Goal: Information Seeking & Learning: Learn about a topic

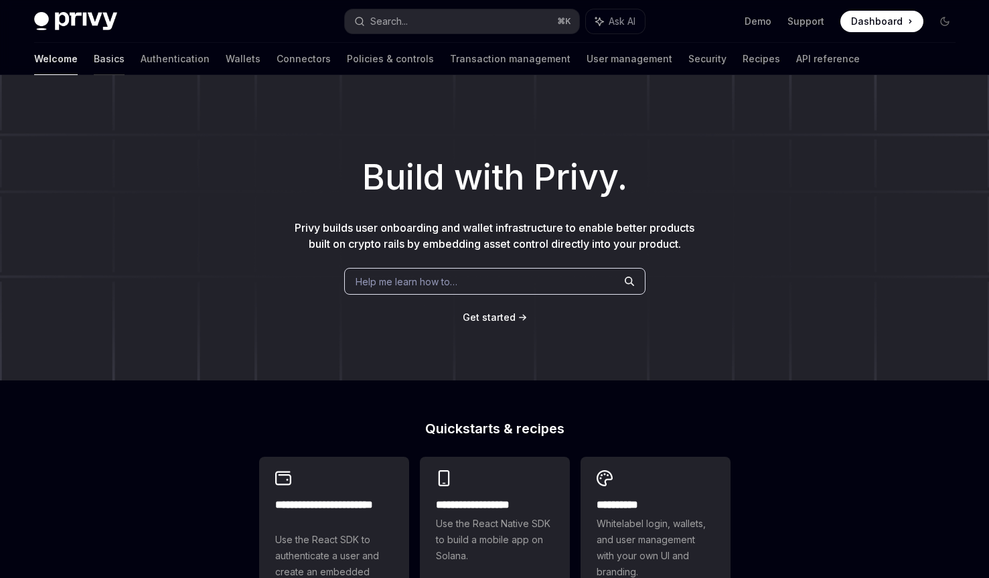
click at [94, 58] on link "Basics" at bounding box center [109, 59] width 31 height 32
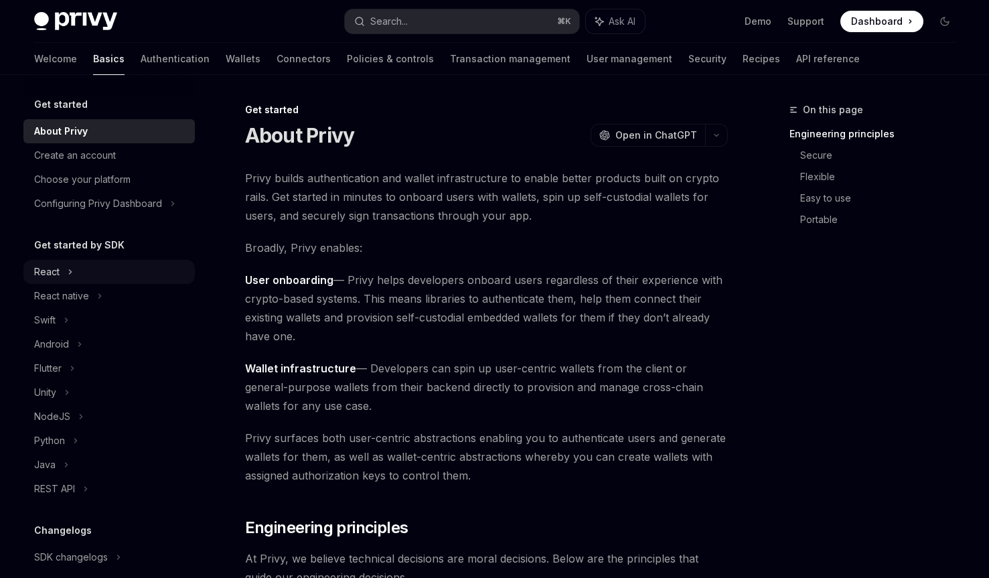
click at [58, 273] on div "React" at bounding box center [46, 272] width 25 height 16
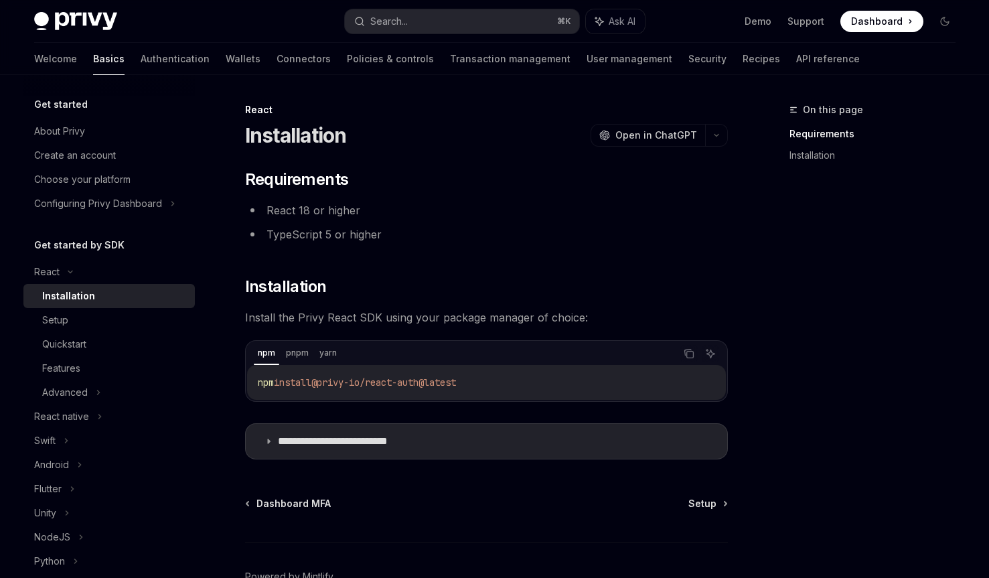
click at [849, 111] on span "On this page" at bounding box center [833, 110] width 60 height 16
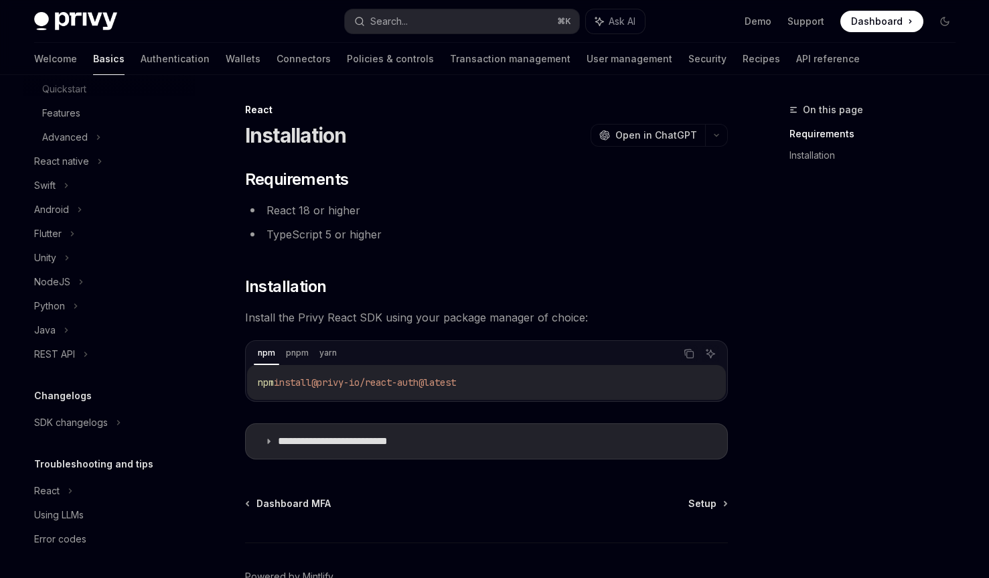
scroll to position [80, 0]
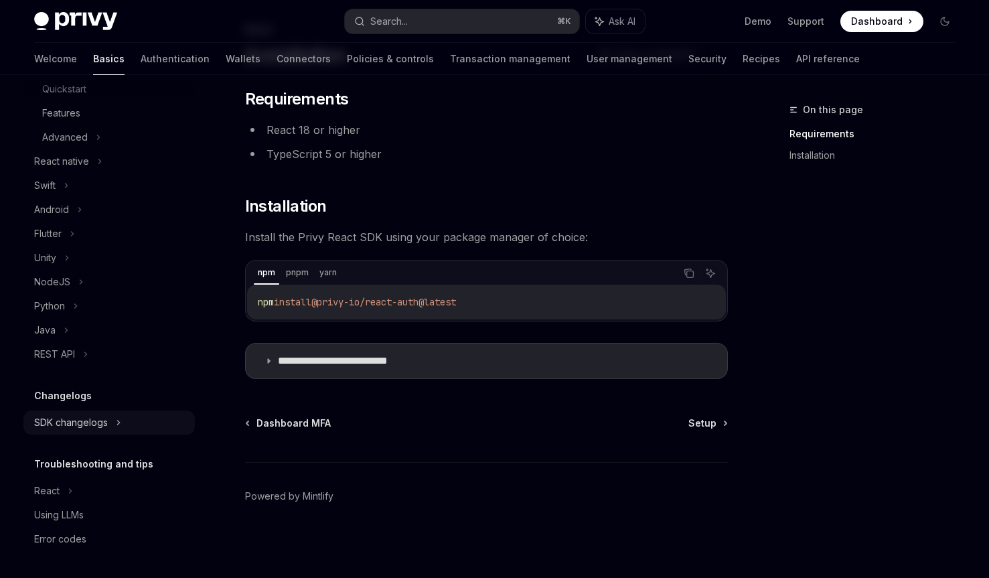
click at [60, 25] on div "SDK changelogs" at bounding box center [46, 17] width 25 height 16
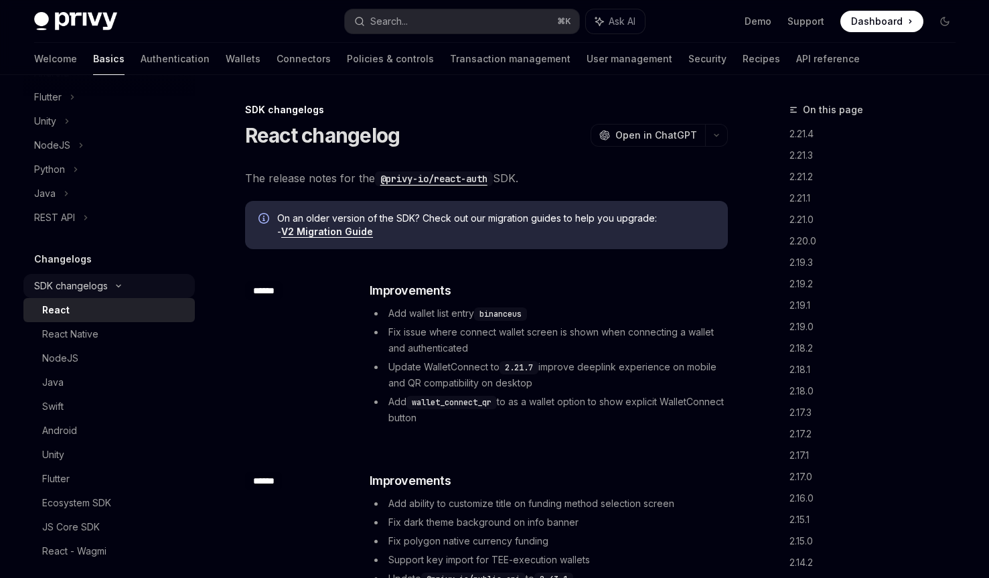
scroll to position [455, 0]
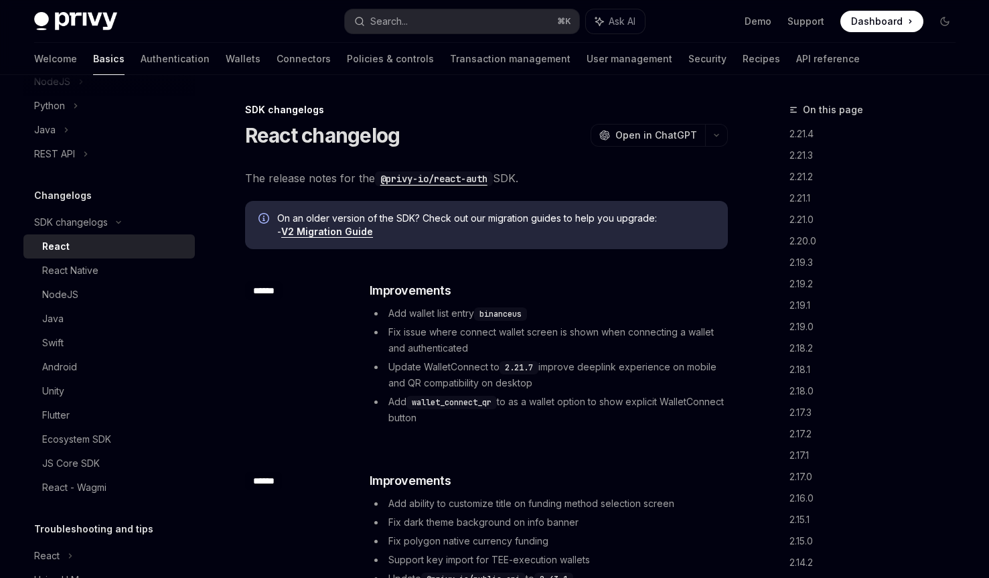
click at [111, 249] on div "React" at bounding box center [114, 246] width 145 height 16
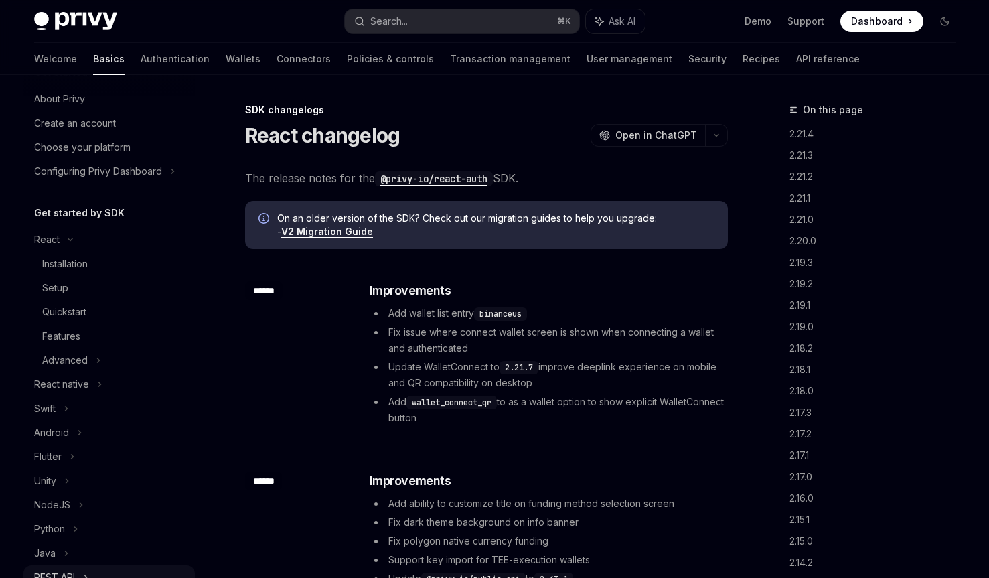
scroll to position [28, 0]
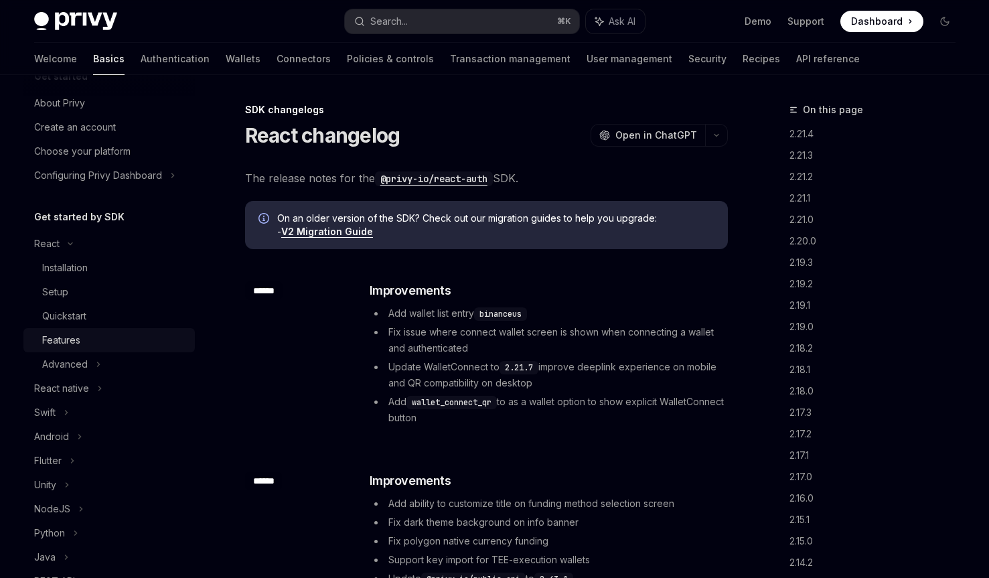
click at [91, 342] on div "Features" at bounding box center [114, 340] width 145 height 16
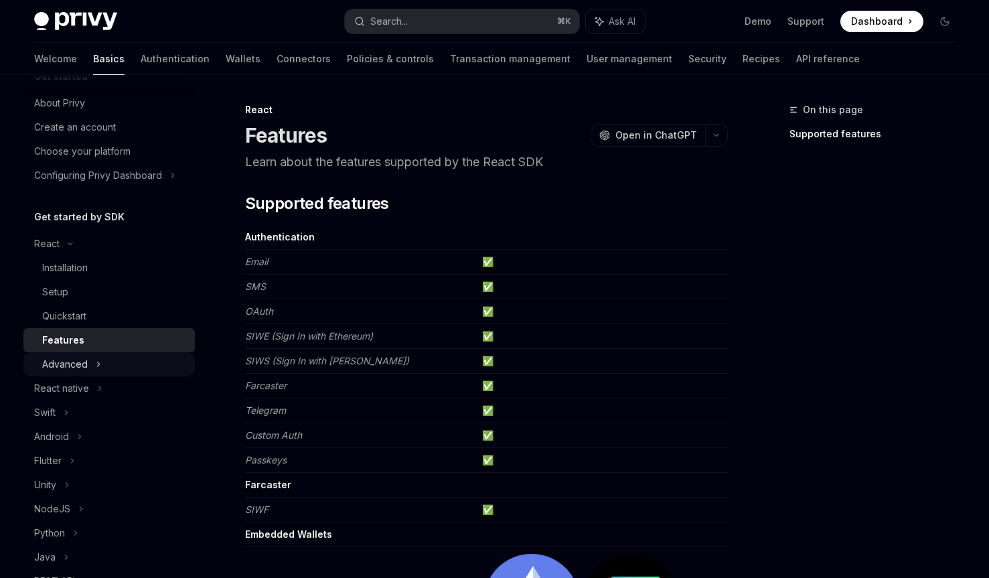
click at [92, 363] on div "Advanced" at bounding box center [108, 364] width 171 height 24
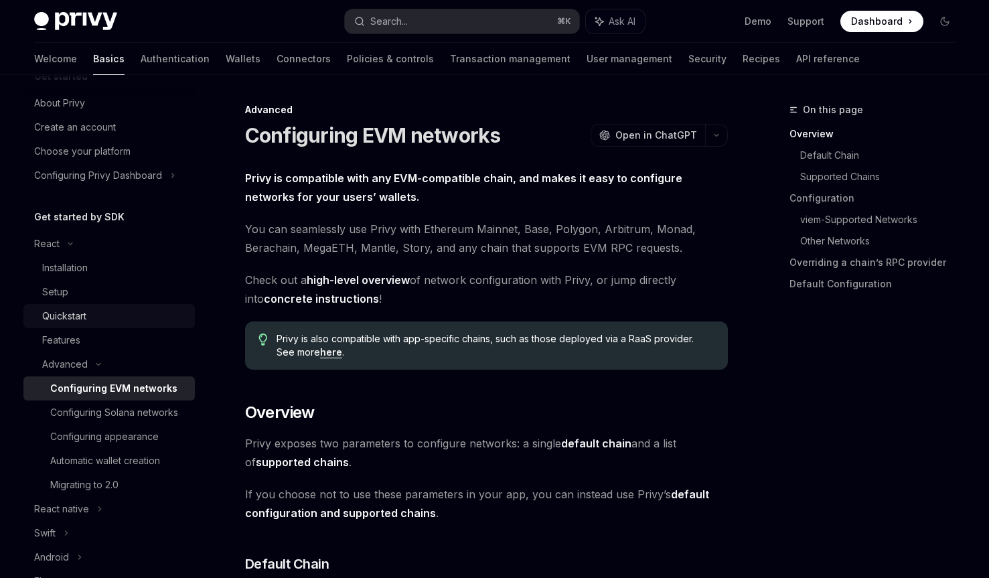
click at [76, 309] on div "Quickstart" at bounding box center [64, 316] width 44 height 16
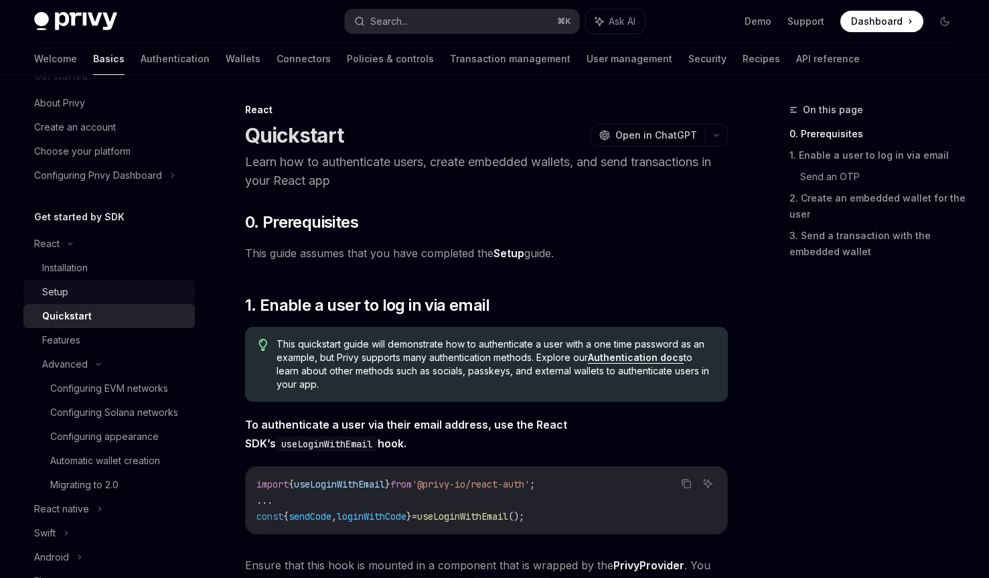
click at [73, 293] on div "Setup" at bounding box center [114, 292] width 145 height 16
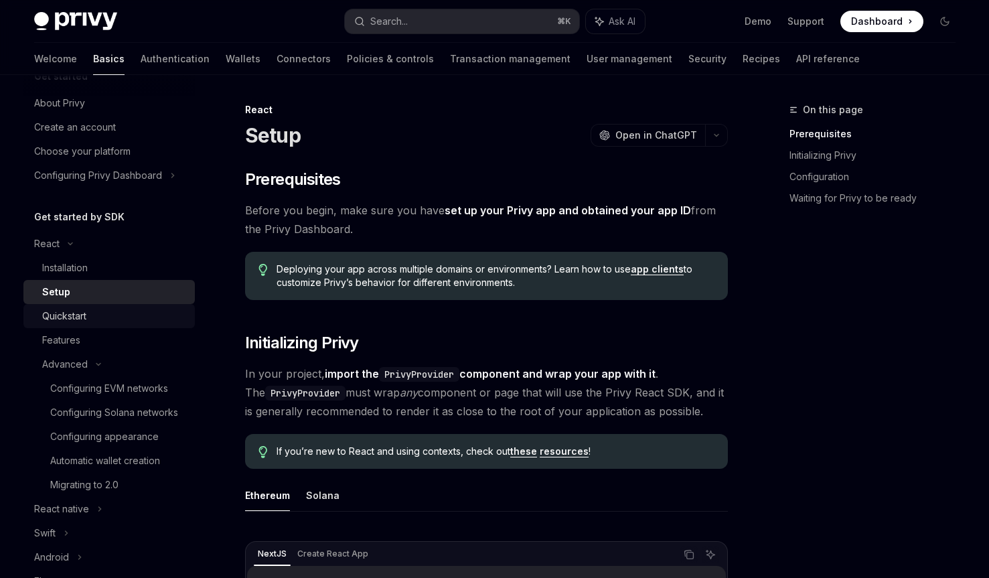
click at [74, 309] on div "Quickstart" at bounding box center [64, 316] width 44 height 16
click at [81, 325] on link "Quickstart" at bounding box center [108, 316] width 171 height 24
click at [81, 342] on div "Features" at bounding box center [114, 340] width 145 height 16
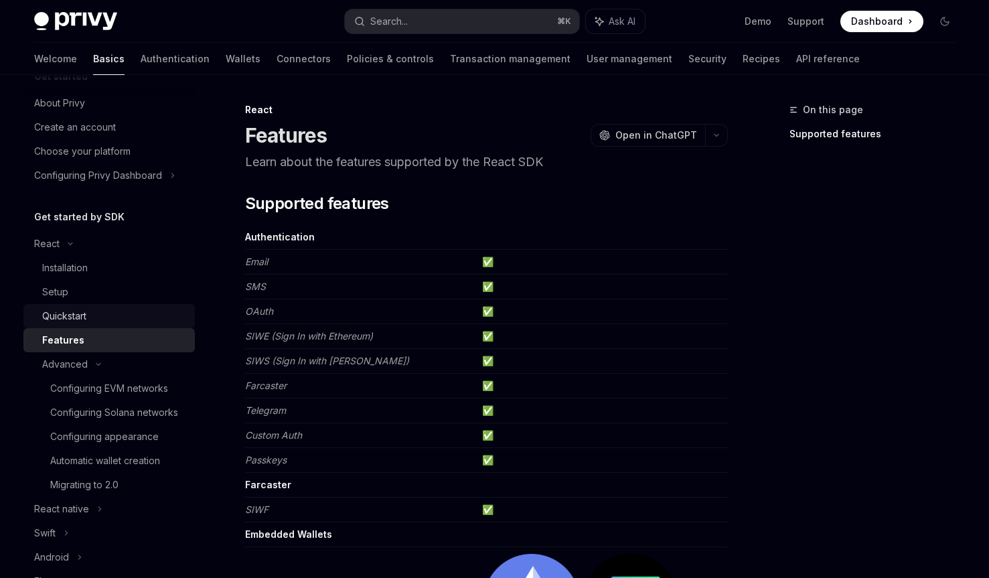
click at [88, 317] on div "Quickstart" at bounding box center [114, 316] width 145 height 16
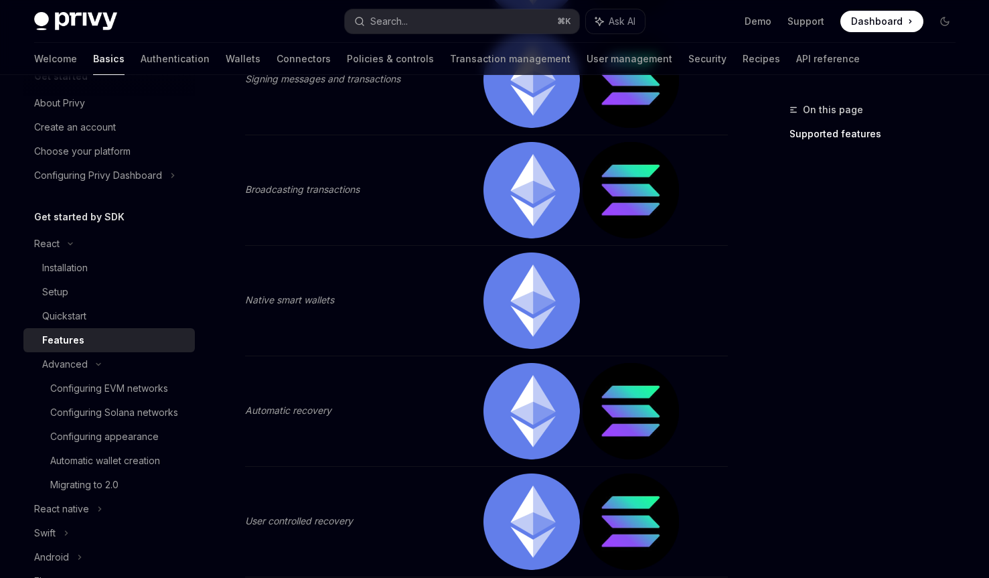
scroll to position [1125, 0]
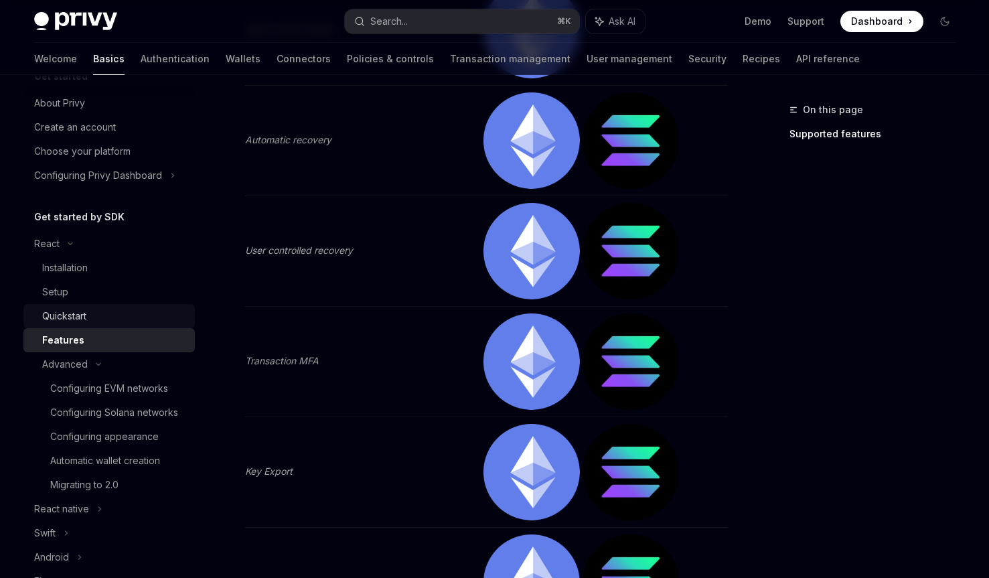
click at [49, 319] on div "Quickstart" at bounding box center [64, 316] width 44 height 16
click at [78, 322] on div "Quickstart" at bounding box center [64, 316] width 44 height 16
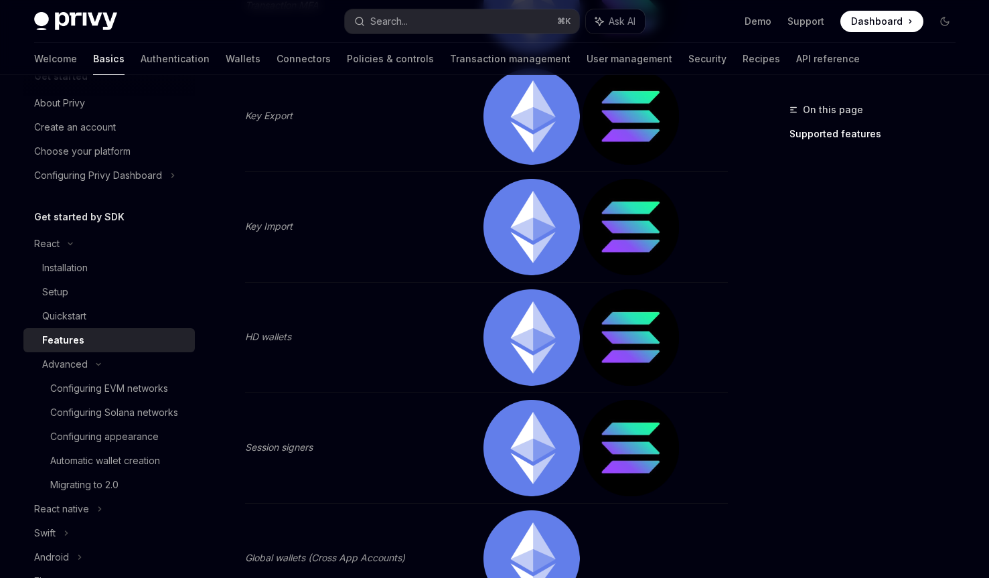
scroll to position [1587, 0]
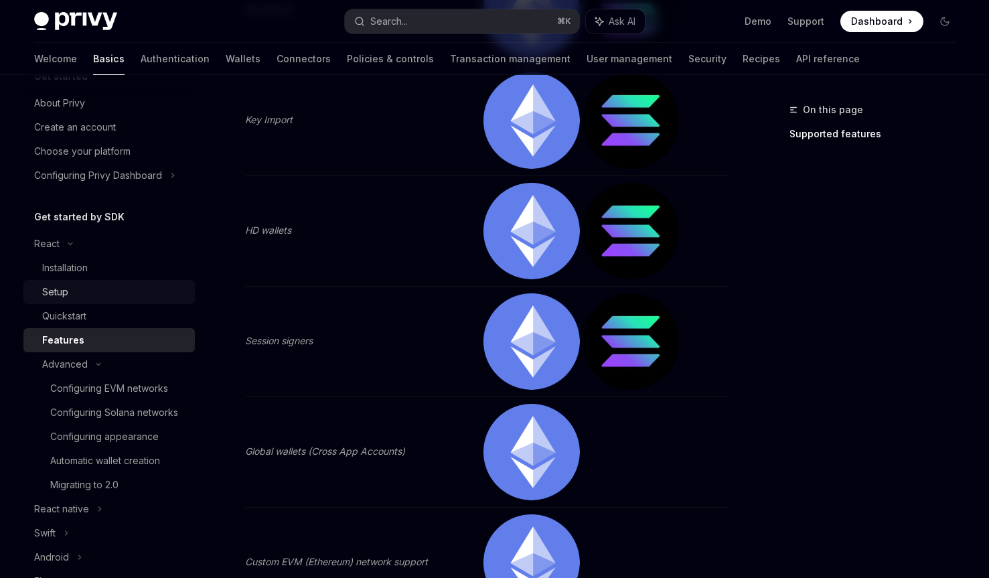
click at [79, 295] on div "Setup" at bounding box center [114, 292] width 145 height 16
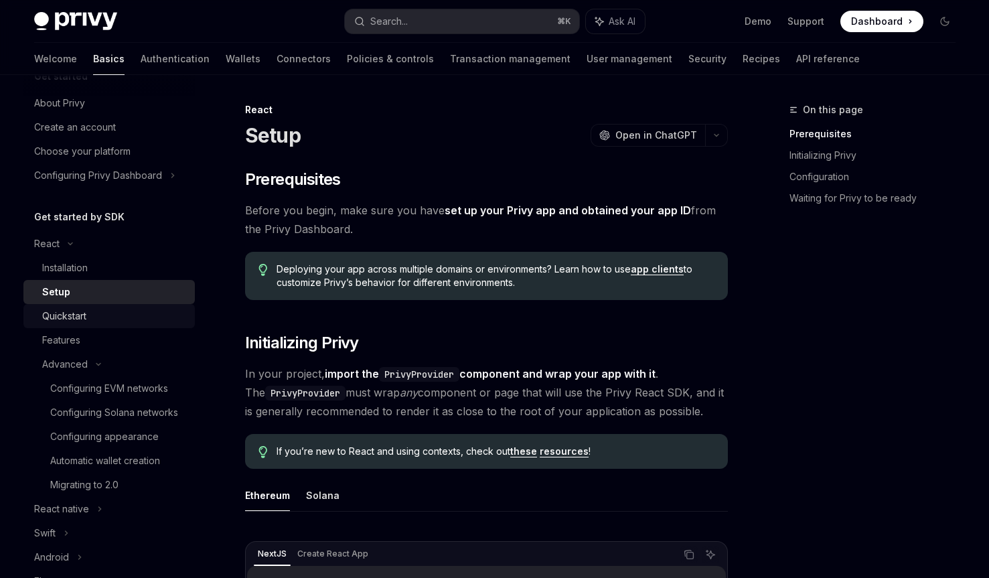
click at [78, 315] on div "Quickstart" at bounding box center [64, 316] width 44 height 16
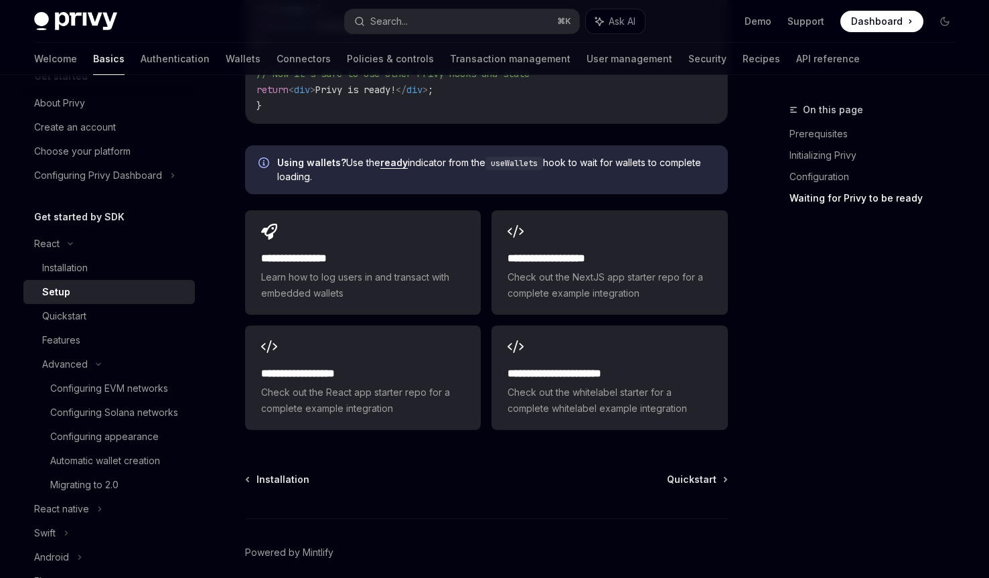
scroll to position [1721, 0]
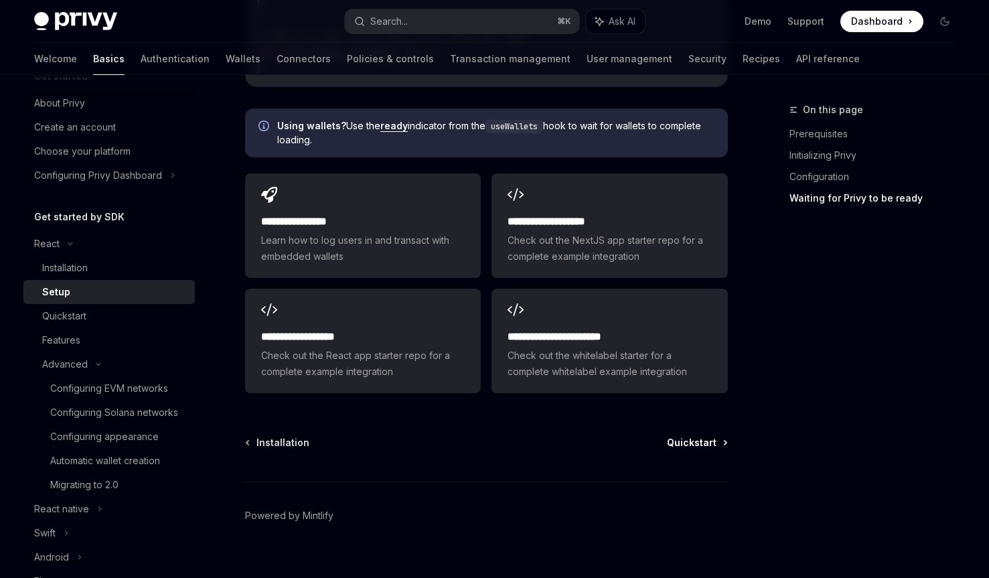
click at [716, 436] on span "Quickstart" at bounding box center [692, 442] width 50 height 13
click at [683, 436] on span "Quickstart" at bounding box center [692, 442] width 50 height 13
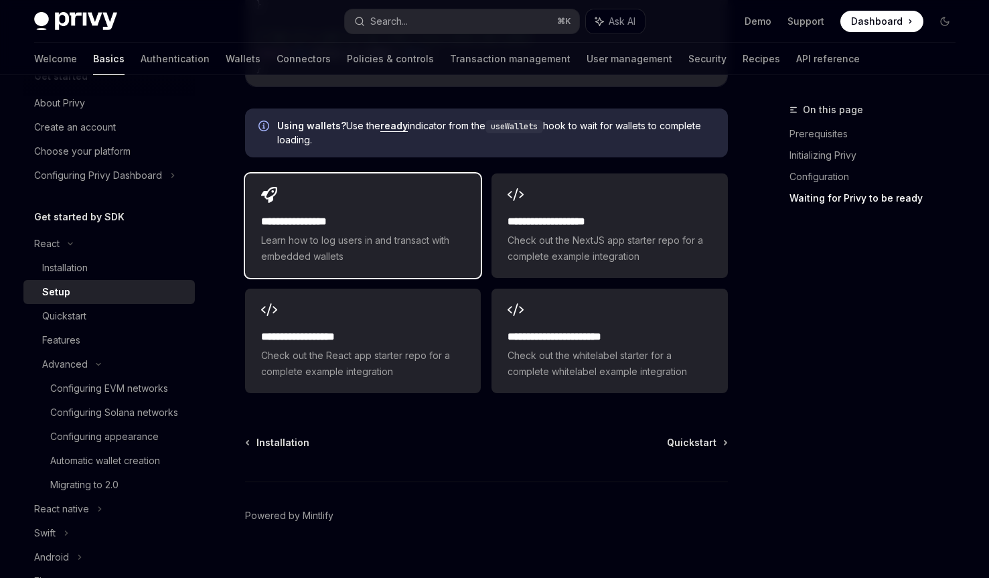
click at [412, 214] on h2 "**********" at bounding box center [363, 222] width 204 height 16
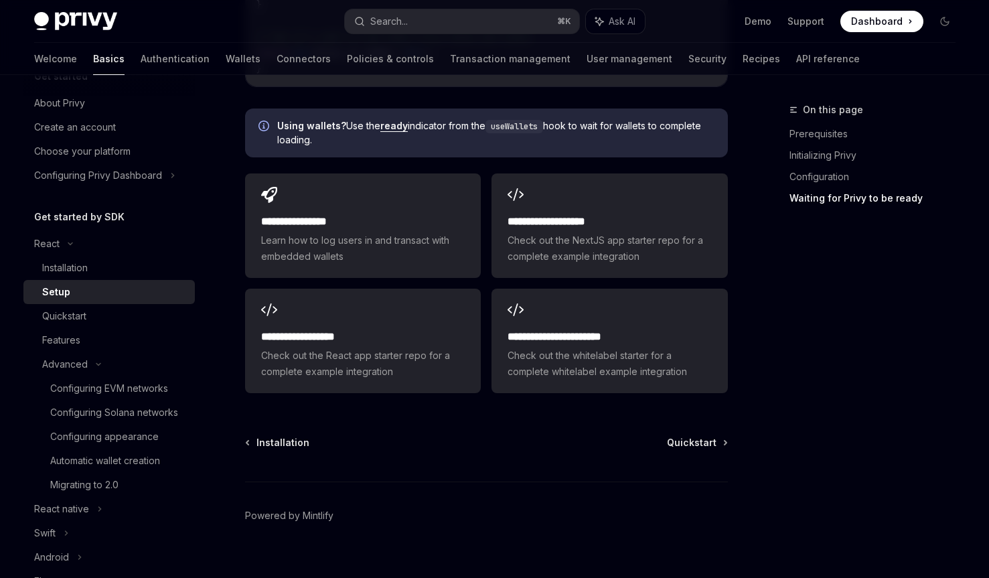
type textarea "*"
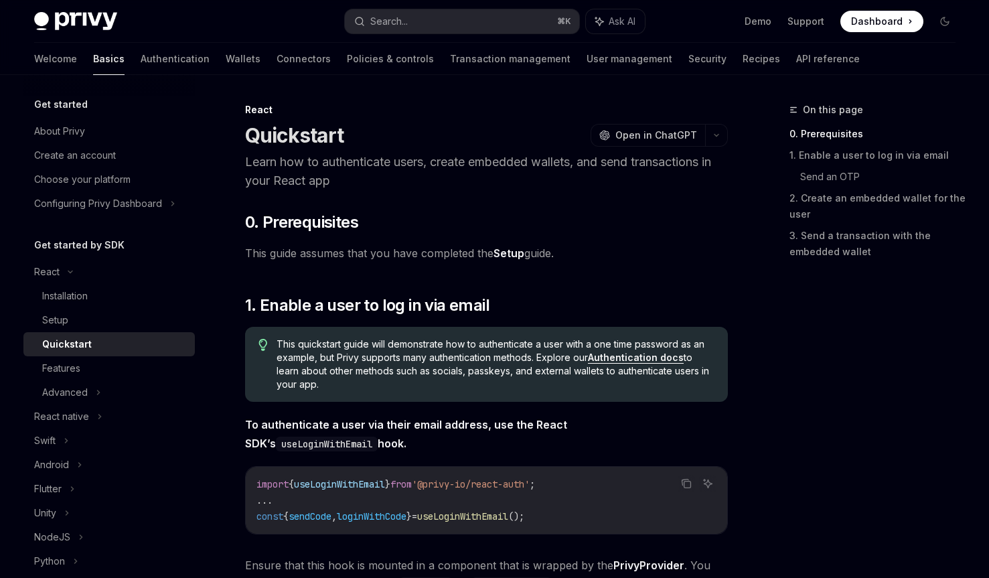
scroll to position [84, 0]
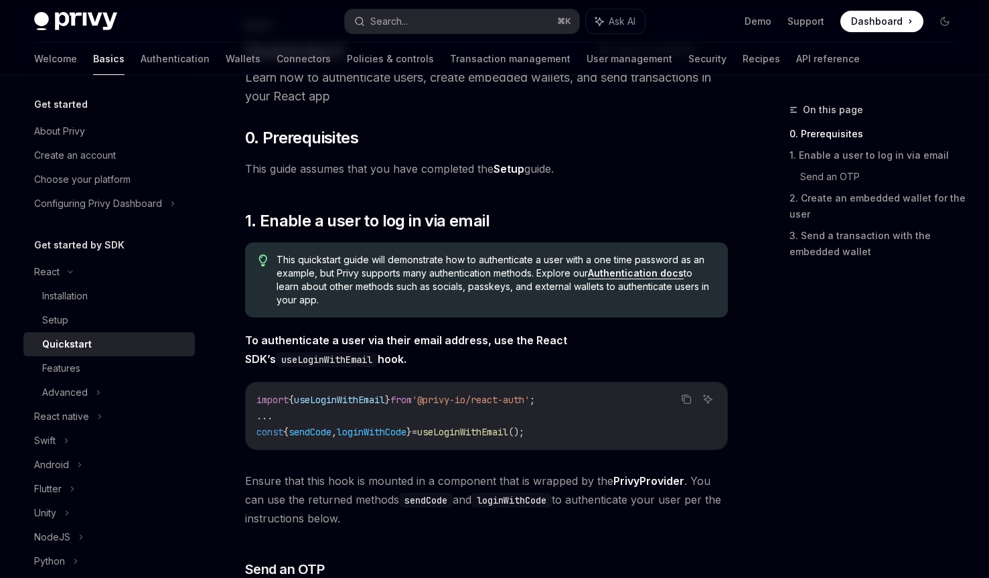
click at [633, 273] on link "Authentication docs" at bounding box center [636, 273] width 96 height 12
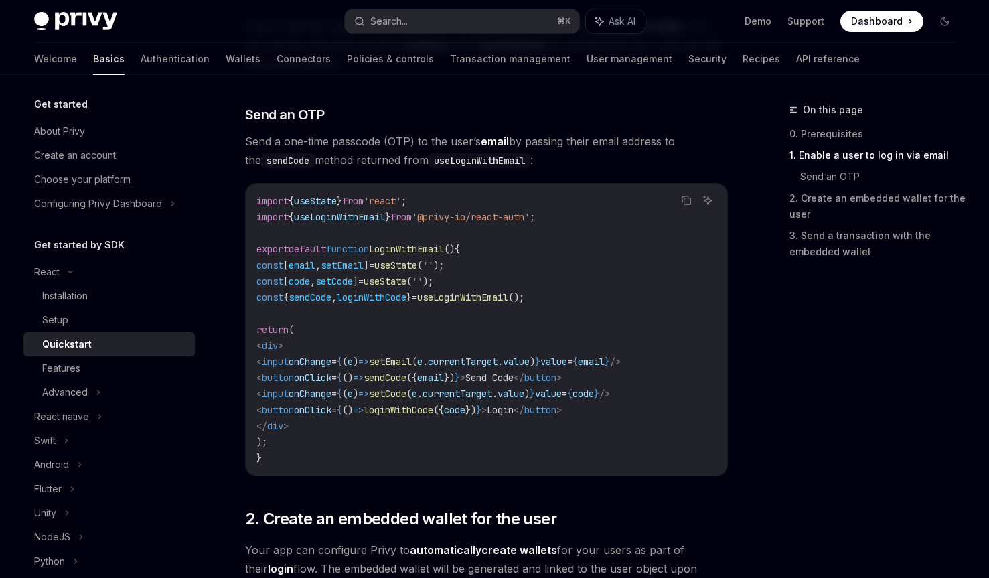
scroll to position [512, 0]
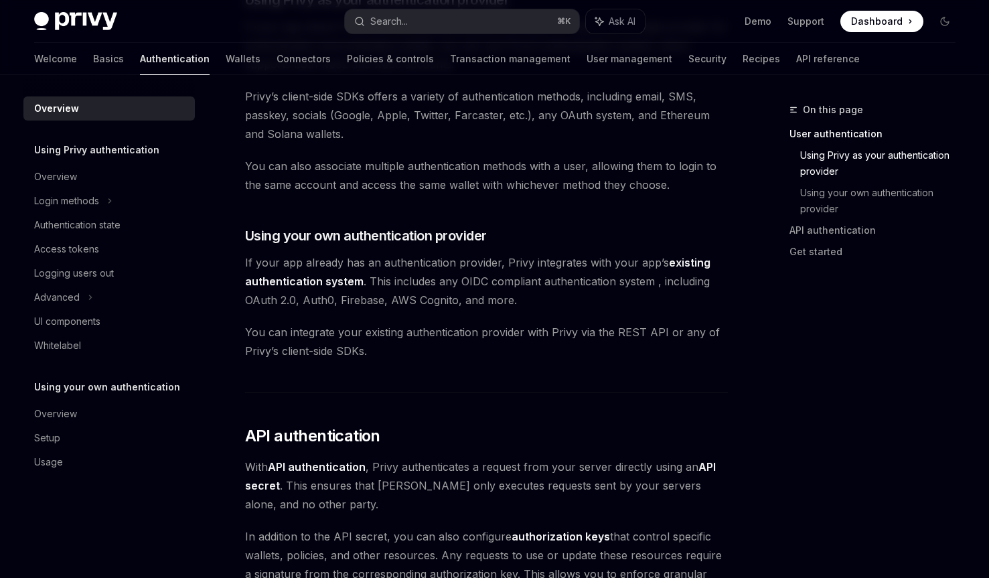
scroll to position [642, 0]
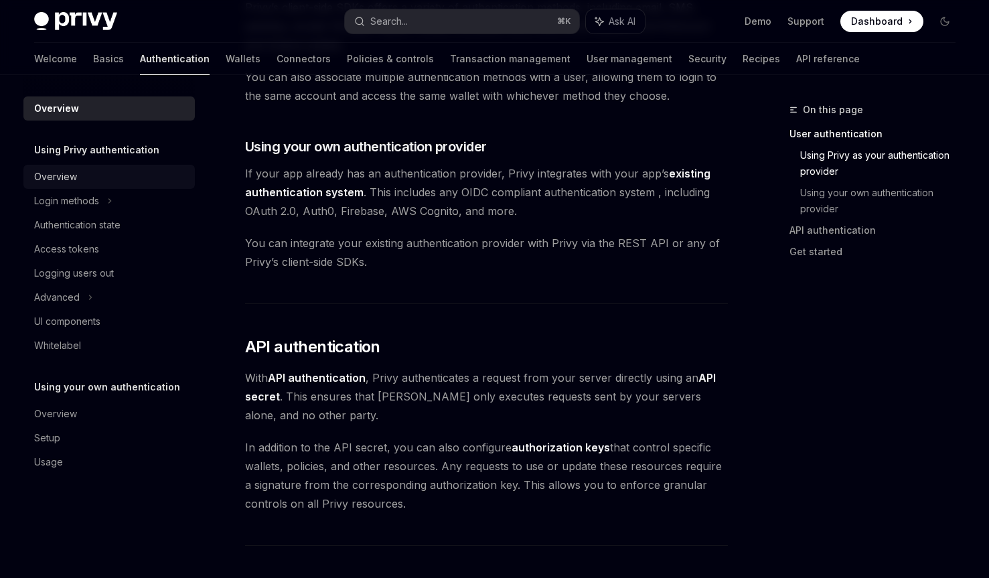
click at [68, 173] on div "Overview" at bounding box center [55, 177] width 43 height 16
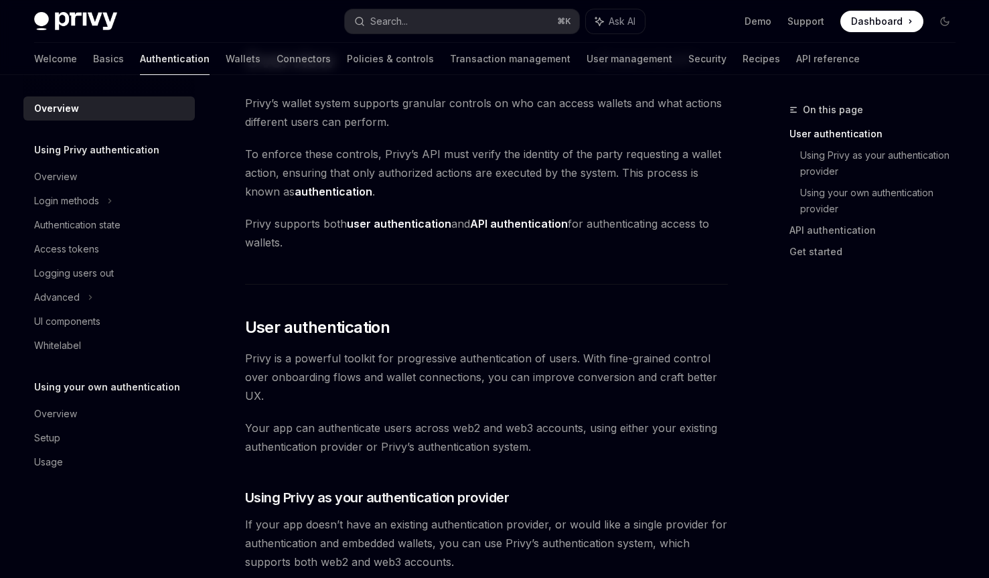
scroll to position [0, 0]
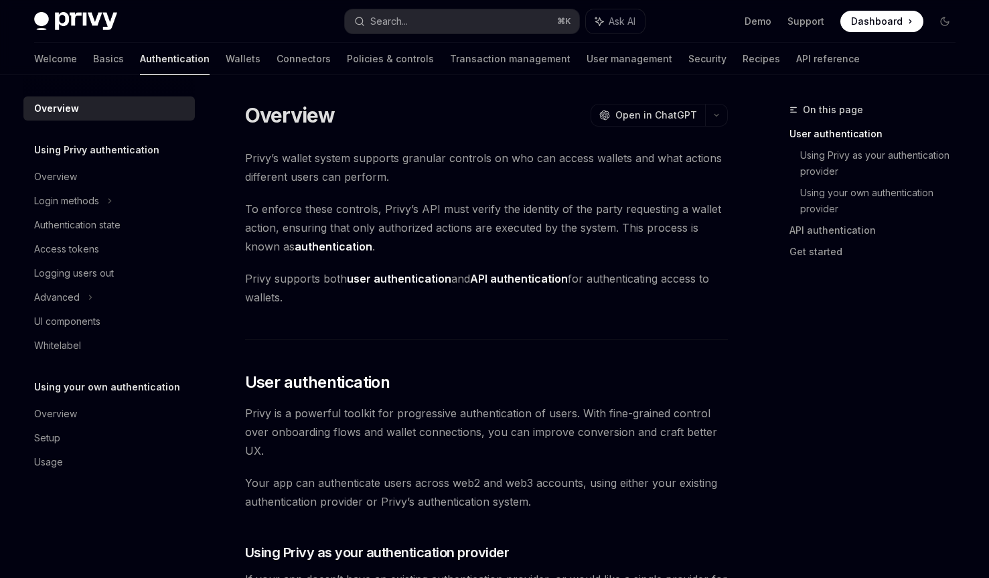
type textarea "*"
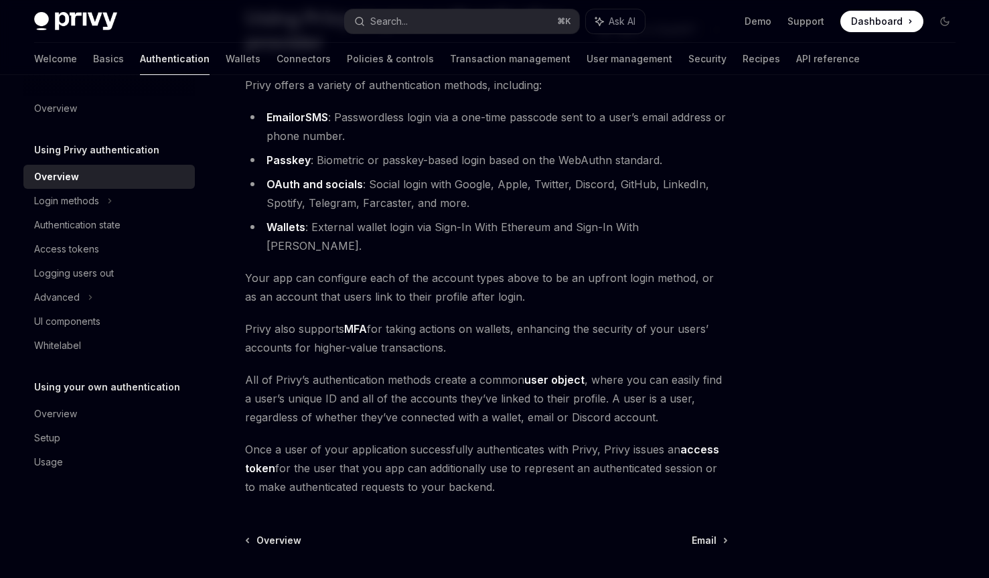
scroll to position [119, 0]
